Goal: Check status: Check status

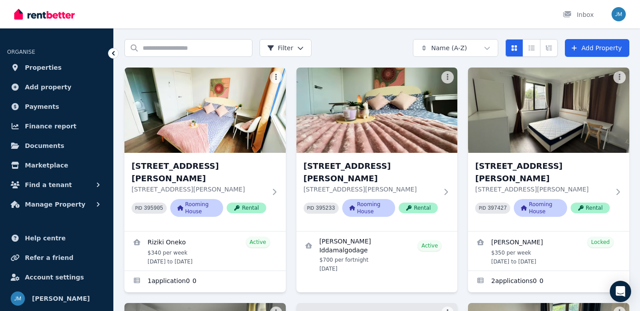
scroll to position [32, 0]
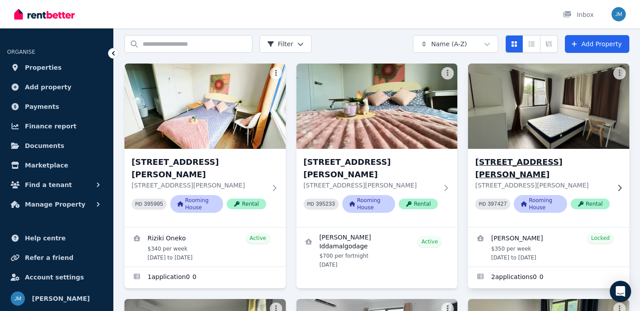
click at [516, 158] on h3 "[STREET_ADDRESS][PERSON_NAME]" at bounding box center [542, 168] width 135 height 25
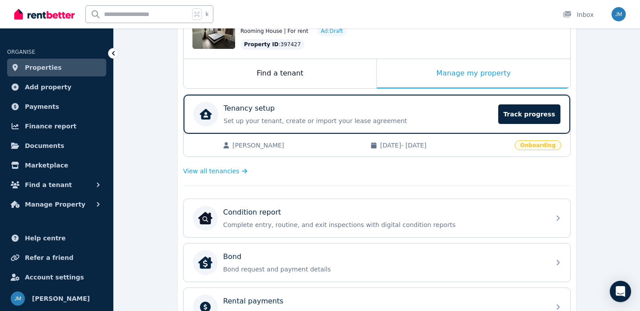
scroll to position [114, 0]
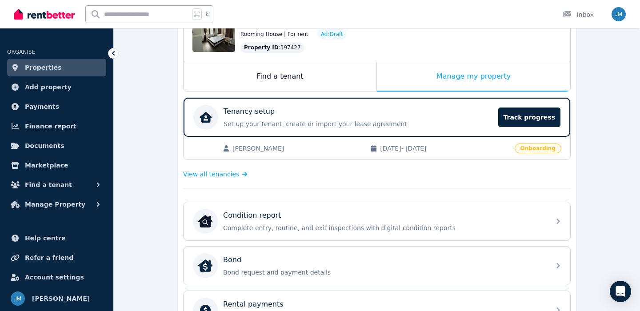
click at [524, 149] on span "Onboarding" at bounding box center [538, 149] width 47 height 10
click at [539, 148] on span "Onboarding" at bounding box center [538, 149] width 47 height 10
click at [536, 124] on span "Track progress" at bounding box center [529, 118] width 62 height 20
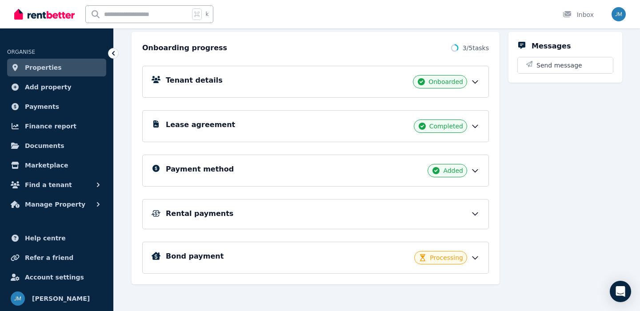
scroll to position [100, 0]
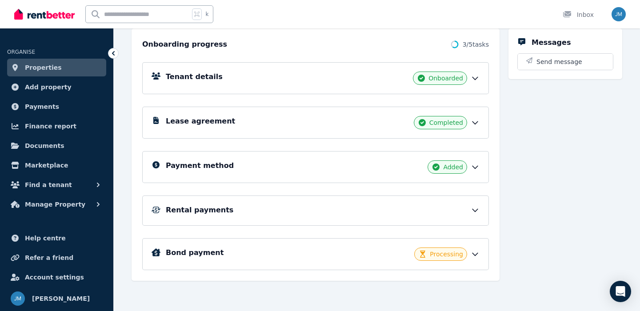
click at [462, 246] on div "Bond payment Processing" at bounding box center [315, 254] width 347 height 32
click at [469, 251] on div "Bond payment Processing" at bounding box center [323, 253] width 314 height 13
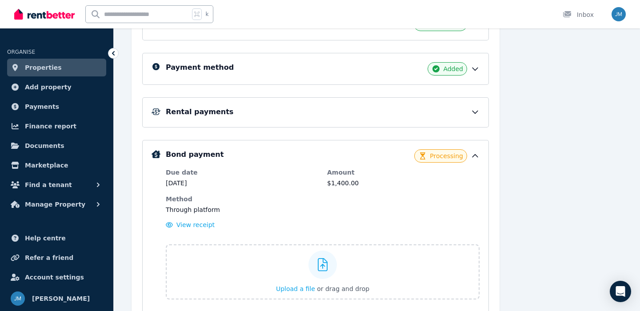
scroll to position [198, 0]
click at [463, 114] on div "Rental payments" at bounding box center [323, 113] width 314 height 11
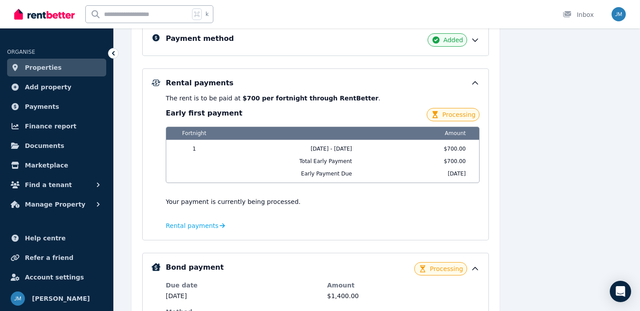
scroll to position [228, 0]
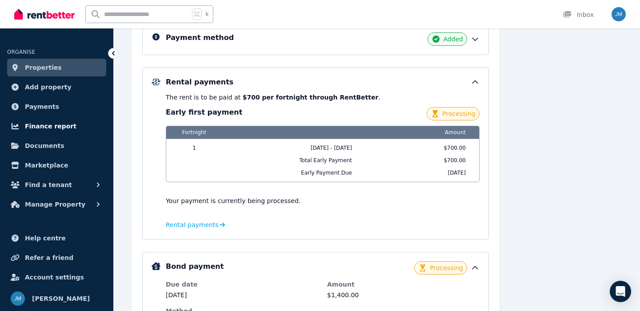
click at [85, 125] on link "Finance report" at bounding box center [56, 126] width 99 height 18
